Goal: Find specific page/section: Find specific page/section

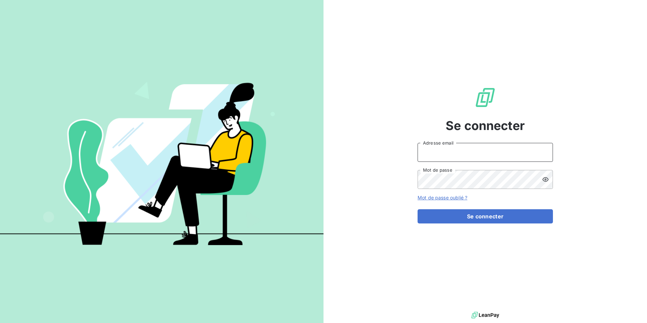
click at [502, 155] on input "Adresse email" at bounding box center [484, 152] width 135 height 19
type input "[EMAIL_ADDRESS][PERSON_NAME][DOMAIN_NAME]"
click at [417, 209] on button "Se connecter" at bounding box center [484, 216] width 135 height 14
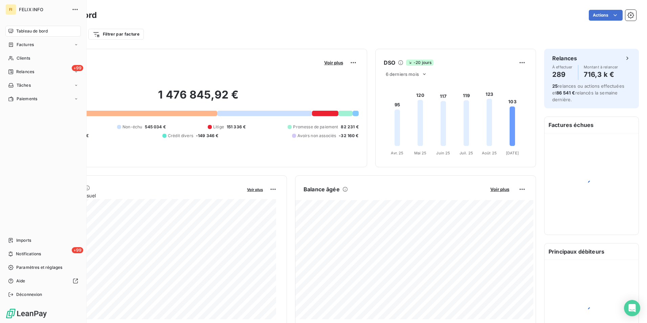
click at [16, 56] on div "Clients" at bounding box center [42, 58] width 75 height 11
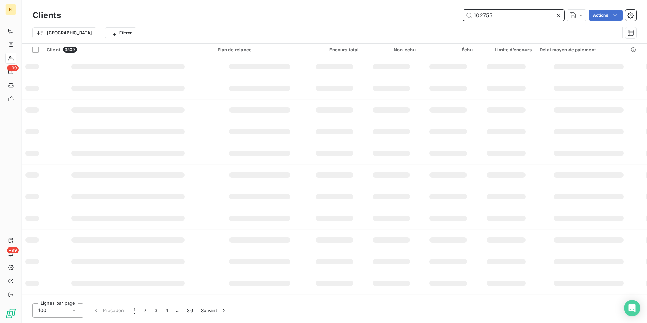
type input "102755"
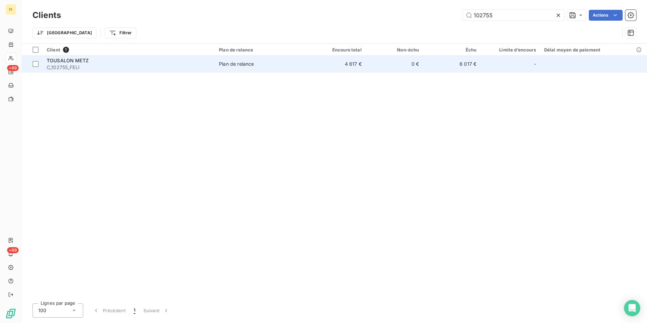
click at [391, 62] on td "0 €" at bounding box center [395, 64] width 58 height 16
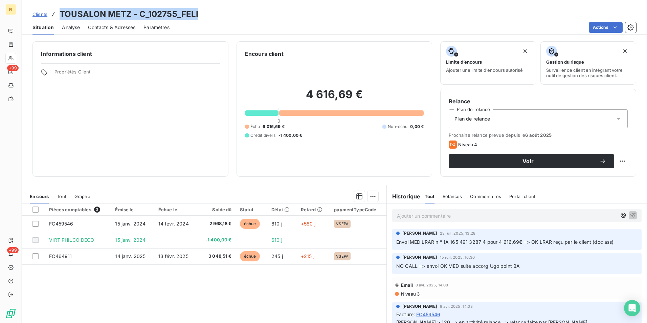
drag, startPoint x: 198, startPoint y: 16, endPoint x: 58, endPoint y: 14, distance: 140.7
click at [58, 14] on div "Clients TOUSALON METZ - C_102755_FELI" at bounding box center [334, 14] width 625 height 12
copy h3 "TOUSALON METZ - C_102755_FELI"
click at [132, 25] on span "Contacts & Adresses" at bounding box center [111, 27] width 47 height 7
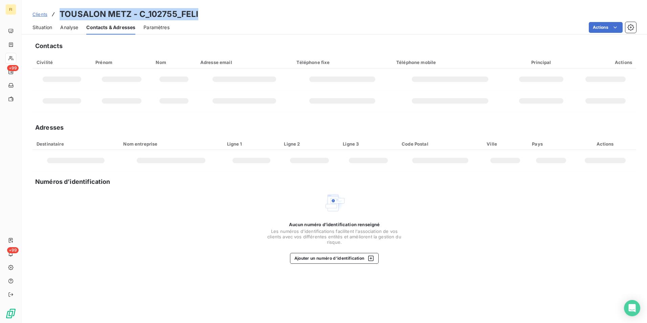
click at [44, 29] on span "Situation" at bounding box center [42, 27] width 20 height 7
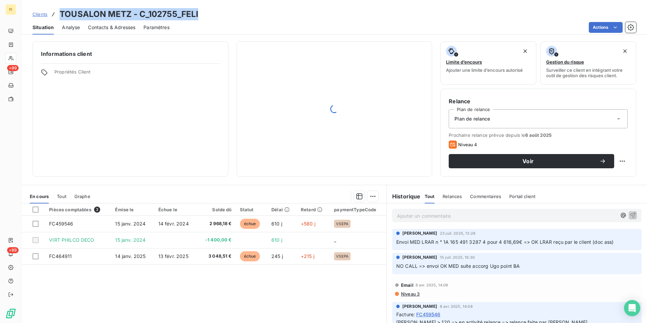
click at [99, 29] on span "Contacts & Adresses" at bounding box center [111, 27] width 47 height 7
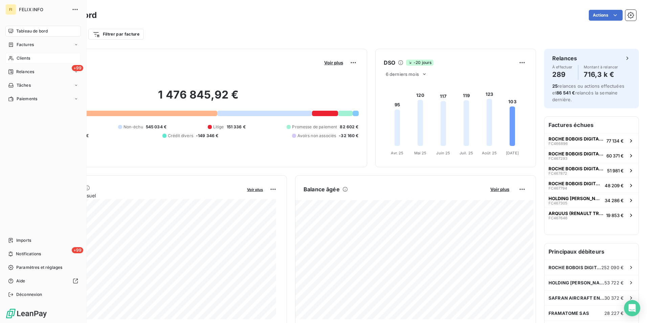
click at [14, 55] on div "Clients" at bounding box center [42, 58] width 75 height 11
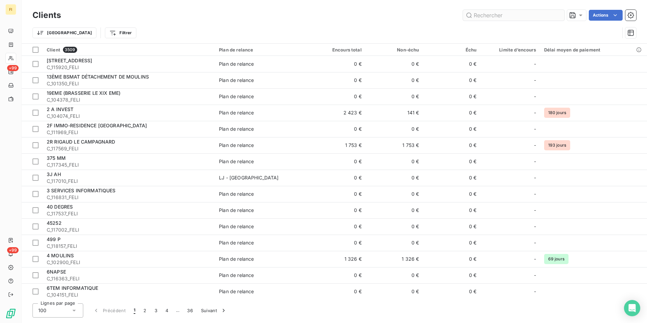
click at [477, 18] on input "text" at bounding box center [513, 15] width 101 height 11
type input "R"
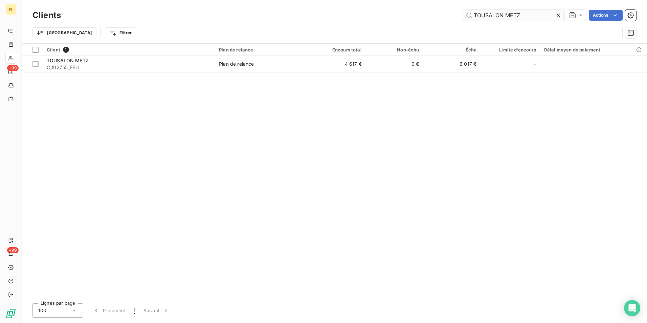
type input "TOUSALON METZ"
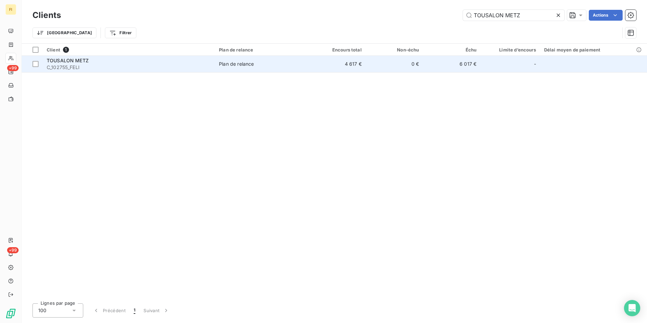
click at [321, 63] on td "4 617 €" at bounding box center [337, 64] width 58 height 16
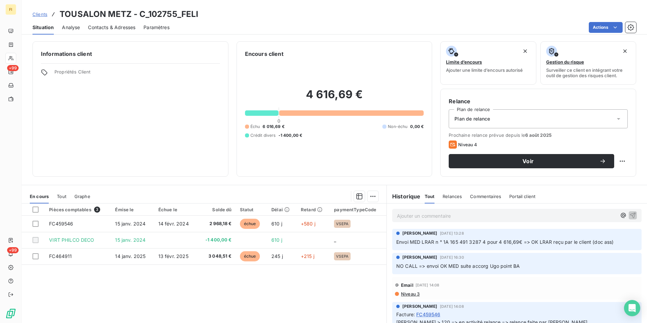
click at [125, 26] on span "Contacts & Adresses" at bounding box center [111, 27] width 47 height 7
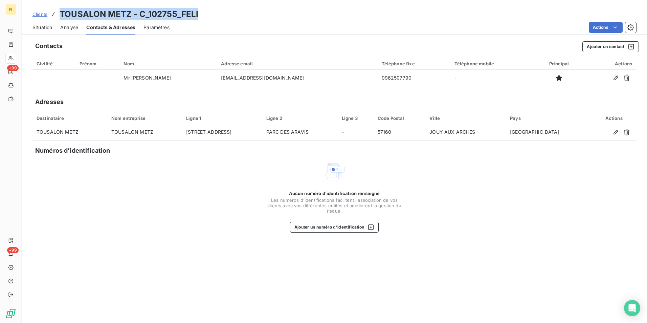
drag, startPoint x: 149, startPoint y: 14, endPoint x: 61, endPoint y: 13, distance: 88.3
click at [61, 13] on div "Clients TOUSALON METZ - C_102755_FELI" at bounding box center [334, 14] width 625 height 12
